Goal: Task Accomplishment & Management: Manage account settings

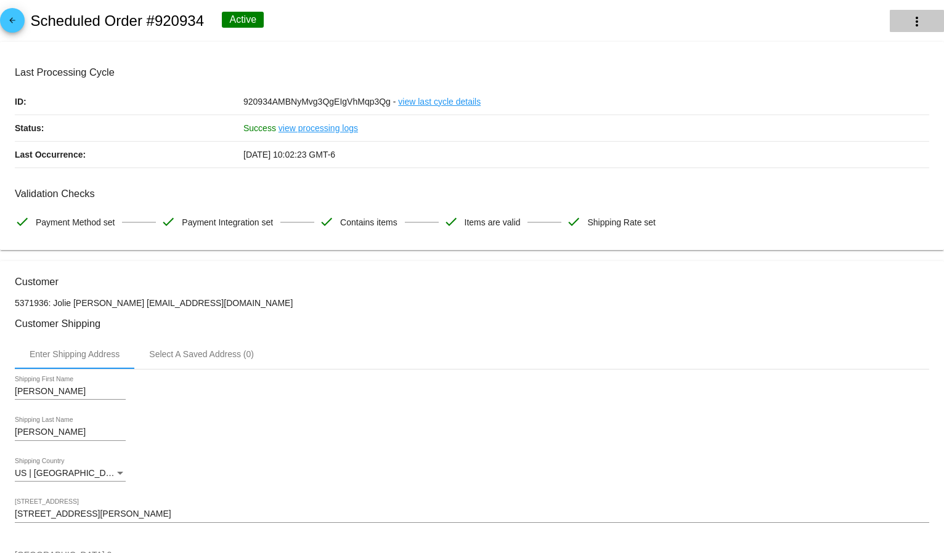
click at [910, 18] on mat-icon "more_vert" at bounding box center [917, 21] width 15 height 15
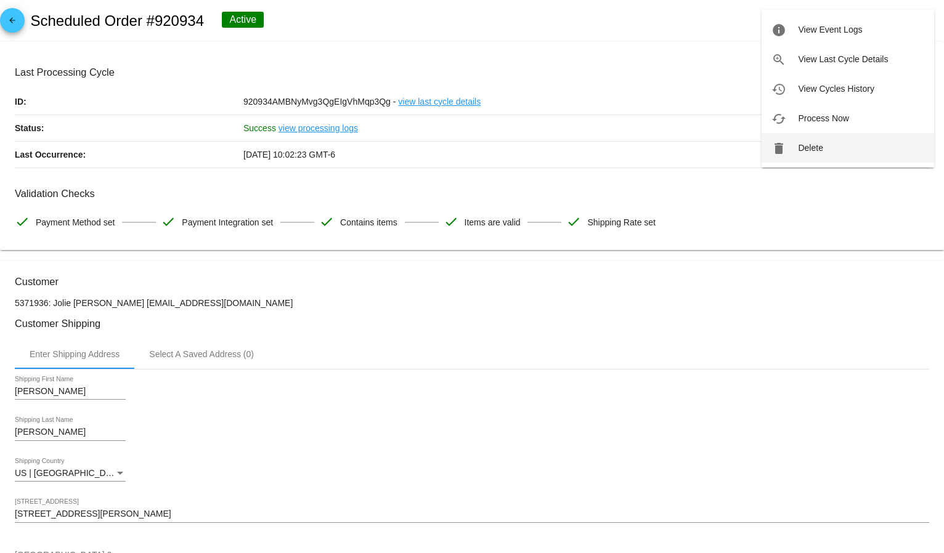
click at [842, 153] on button "delete Delete" at bounding box center [848, 148] width 173 height 30
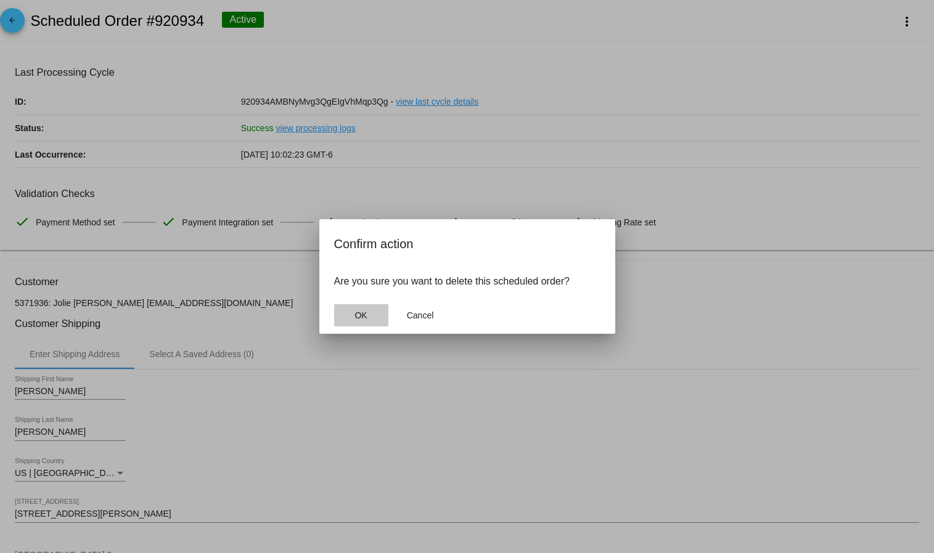
click at [380, 321] on button "OK" at bounding box center [361, 315] width 54 height 22
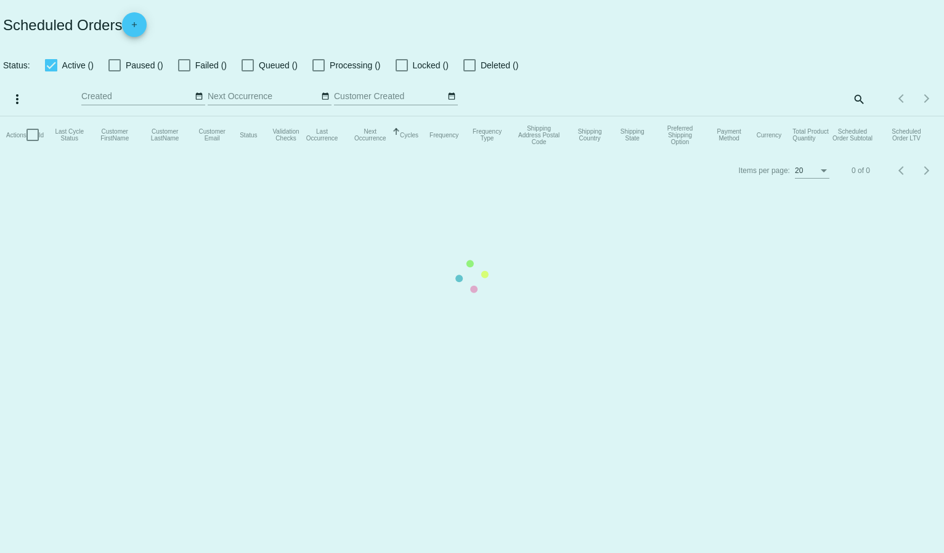
checkbox input "true"
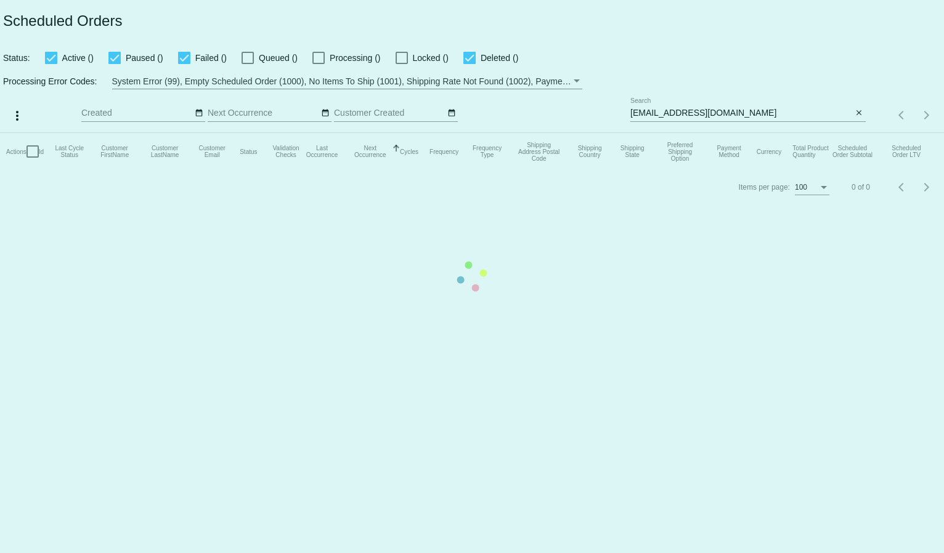
click at [649, 133] on mat-table "Actions Id Last Cycle Status Customer FirstName Customer LastName Customer Emai…" at bounding box center [472, 151] width 944 height 37
click at [649, 112] on input "[EMAIL_ADDRESS][DOMAIN_NAME]" at bounding box center [741, 113] width 222 height 10
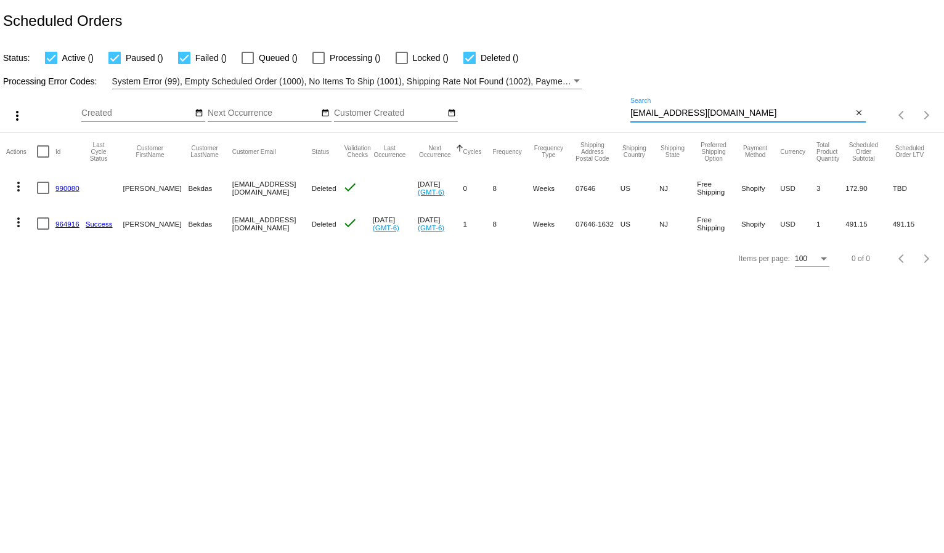
click at [649, 112] on input "[EMAIL_ADDRESS][DOMAIN_NAME]" at bounding box center [741, 113] width 222 height 10
paste input "[EMAIL_ADDRESS]"
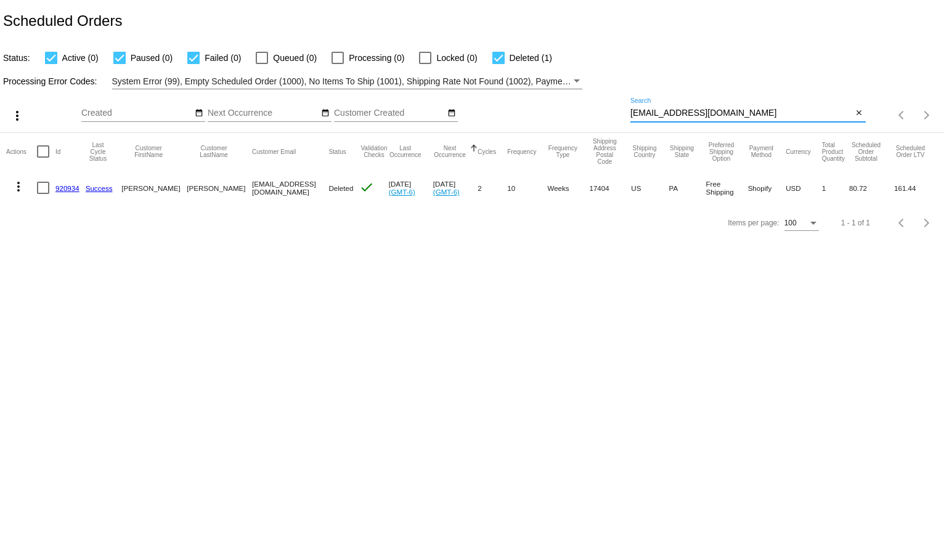
type input "[EMAIL_ADDRESS][DOMAIN_NAME]"
